Goal: Task Accomplishment & Management: Manage account settings

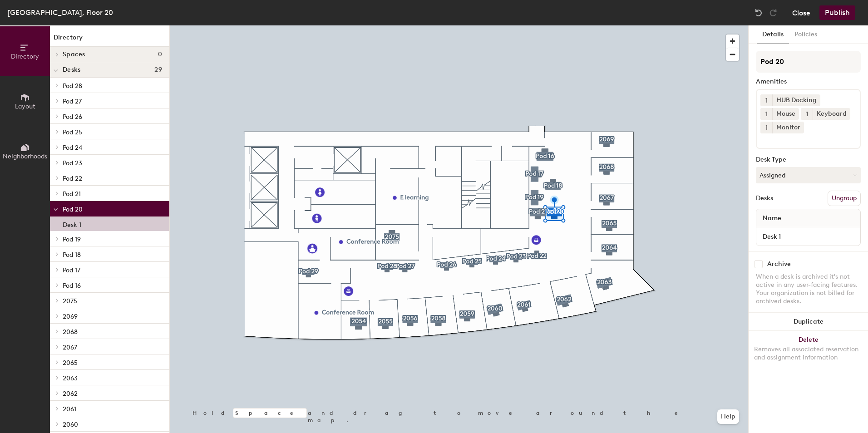
click at [800, 16] on button "Close" at bounding box center [801, 12] width 18 height 15
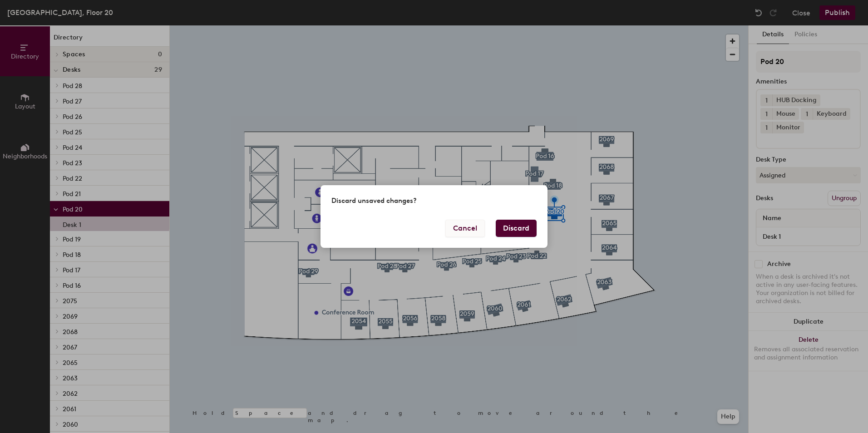
click at [463, 226] on button "Cancel" at bounding box center [464, 228] width 39 height 17
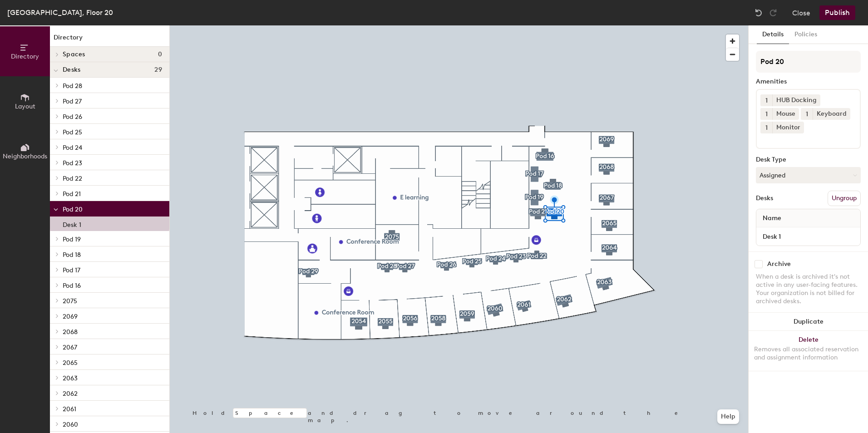
click at [64, 208] on span "Pod 20" at bounding box center [73, 210] width 20 height 8
click at [59, 211] on div at bounding box center [56, 208] width 12 height 15
click at [74, 223] on p "Desk 1" at bounding box center [72, 223] width 19 height 10
click at [782, 173] on button "Assigned" at bounding box center [808, 175] width 105 height 16
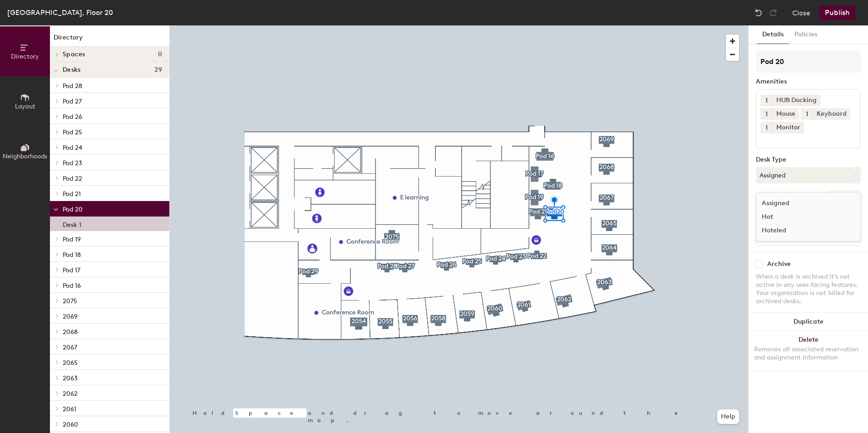
click at [778, 230] on div "Hoteled" at bounding box center [801, 231] width 91 height 14
click at [783, 175] on button "Hoteled" at bounding box center [808, 175] width 105 height 16
click at [796, 200] on div "Assigned" at bounding box center [801, 204] width 91 height 14
click at [800, 12] on button "Close" at bounding box center [801, 12] width 18 height 15
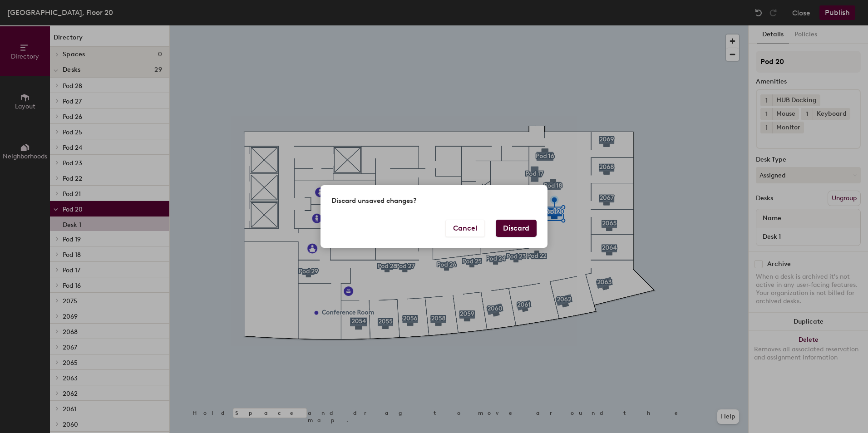
click at [512, 224] on button "Discard" at bounding box center [516, 228] width 41 height 17
